Goal: Check status: Check status

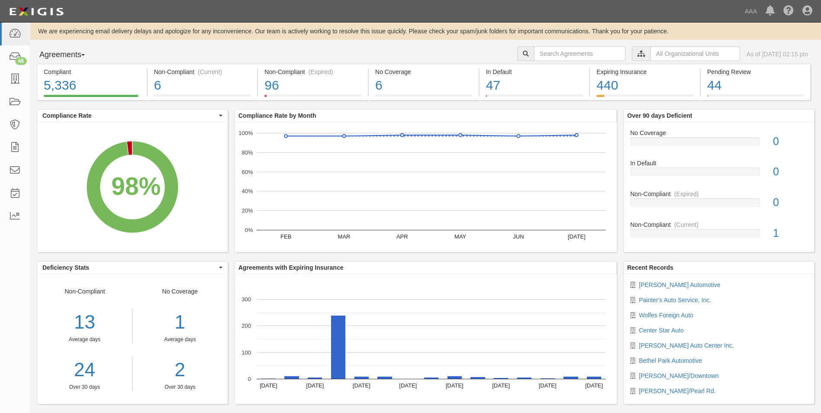
click at [85, 55] on span "button" at bounding box center [82, 55] width 3 height 2
click at [52, 72] on link "Parties" at bounding box center [71, 72] width 68 height 11
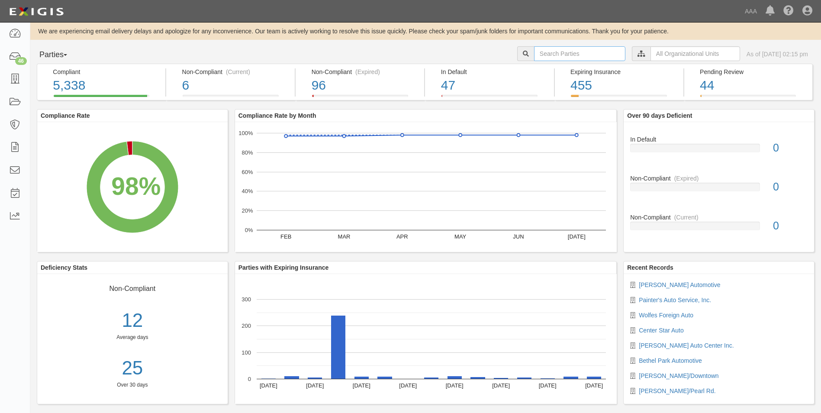
click at [538, 51] on input "text" at bounding box center [579, 53] width 91 height 15
type input "10290"
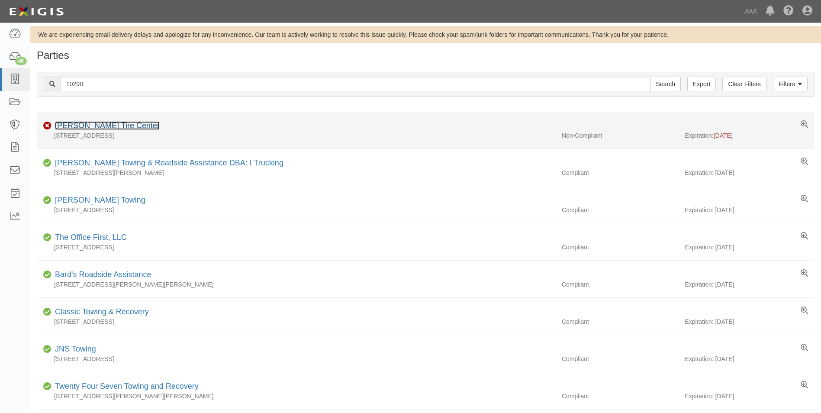
click at [87, 126] on link "Richey Goodyear Tire Center" at bounding box center [107, 125] width 105 height 9
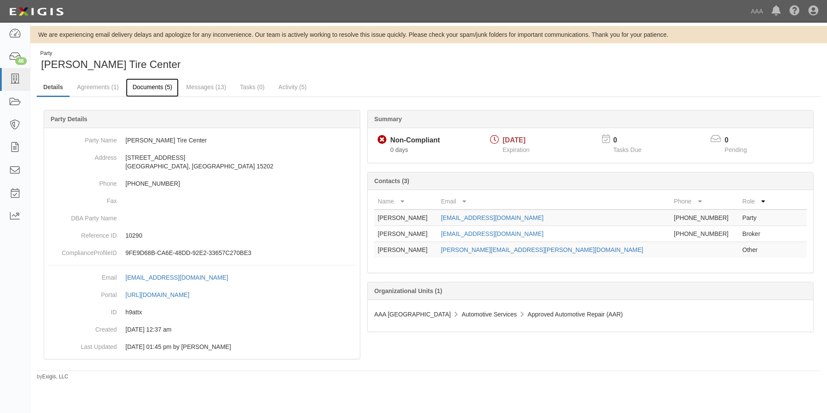
click at [147, 88] on link "Documents (5)" at bounding box center [152, 87] width 53 height 19
click at [198, 89] on link "Messages (13)" at bounding box center [206, 87] width 53 height 19
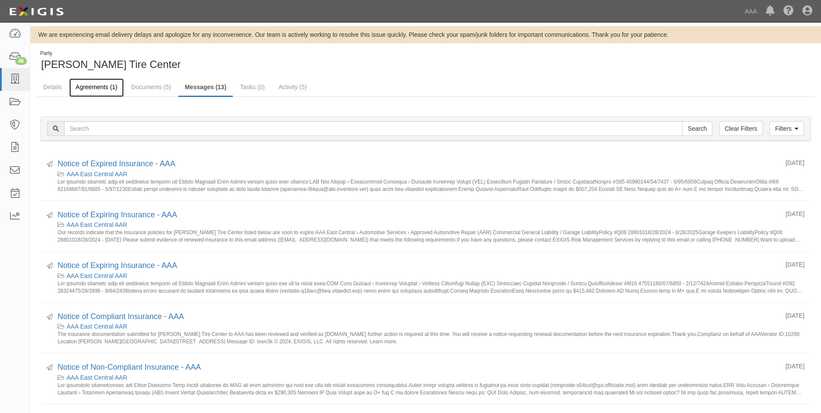
click at [91, 87] on link "Agreements (1)" at bounding box center [96, 87] width 55 height 19
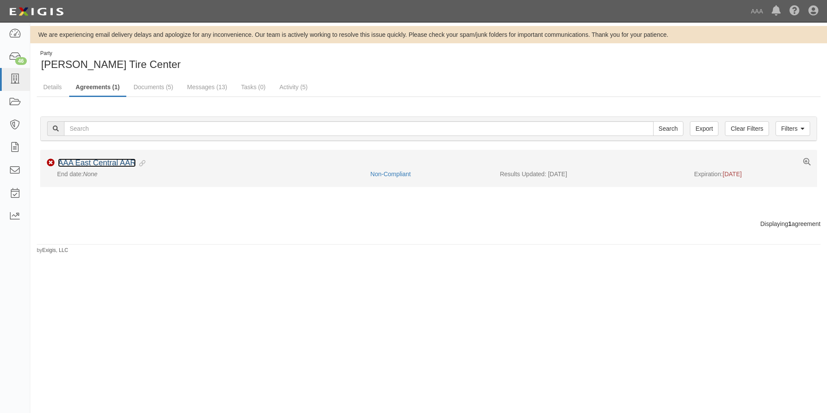
click at [87, 163] on link "AAA East Central AAR" at bounding box center [97, 162] width 78 height 9
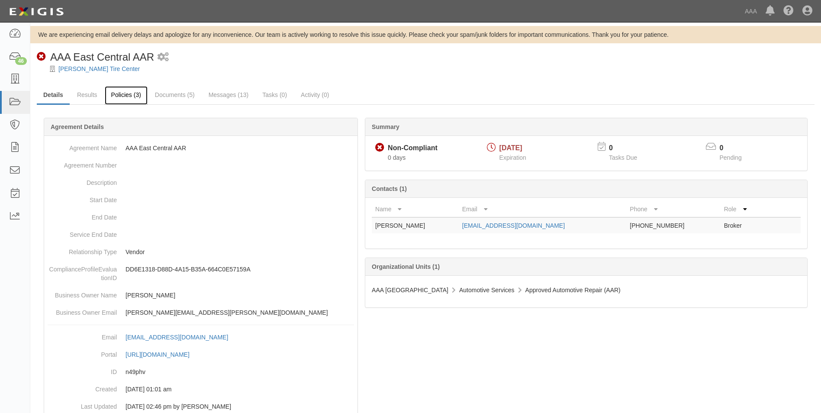
click at [121, 95] on link "Policies (3)" at bounding box center [126, 95] width 43 height 19
click at [168, 94] on link "Documents (5)" at bounding box center [174, 95] width 53 height 19
click at [171, 95] on link "Documents (5)" at bounding box center [174, 95] width 53 height 19
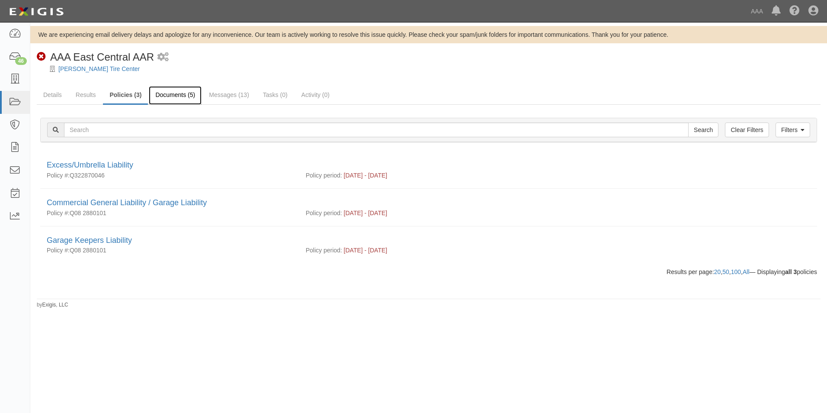
click at [167, 95] on link "Documents (5)" at bounding box center [175, 95] width 53 height 19
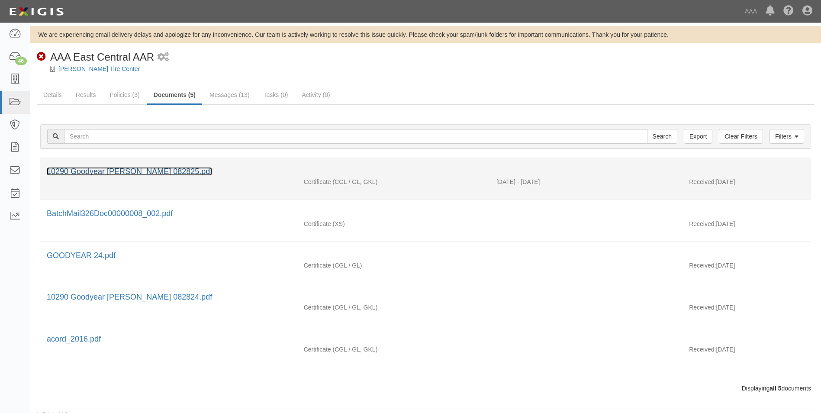
click at [99, 173] on link "10290 Goodyear [PERSON_NAME] 082825.pdf" at bounding box center [129, 171] width 165 height 9
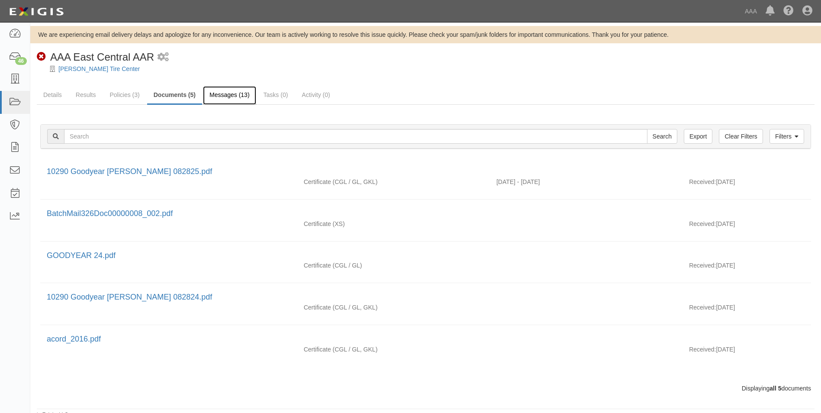
click at [227, 93] on link "Messages (13)" at bounding box center [229, 95] width 53 height 19
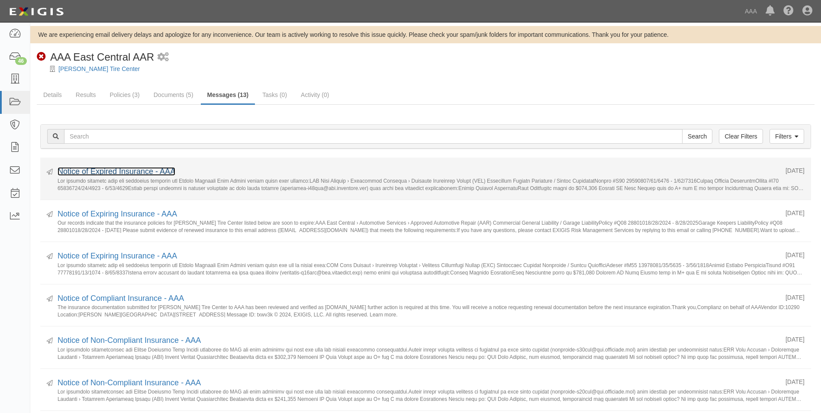
click at [109, 171] on link "Notice of Expired Insurance - AAA" at bounding box center [117, 171] width 118 height 9
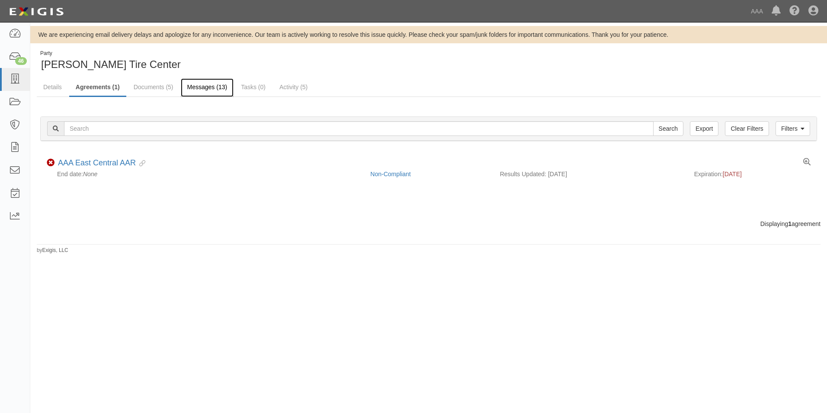
click at [198, 84] on link "Messages (13)" at bounding box center [207, 87] width 53 height 19
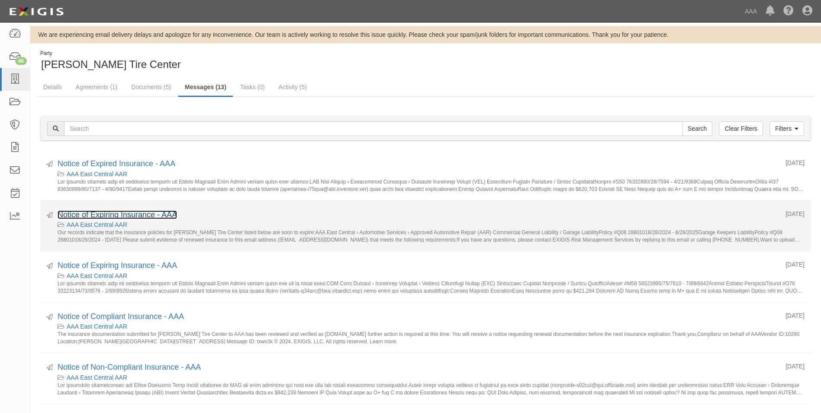
click at [92, 214] on link "Notice of Expiring Insurance - AAA" at bounding box center [117, 214] width 119 height 9
